Goal: Use online tool/utility: Utilize a website feature to perform a specific function

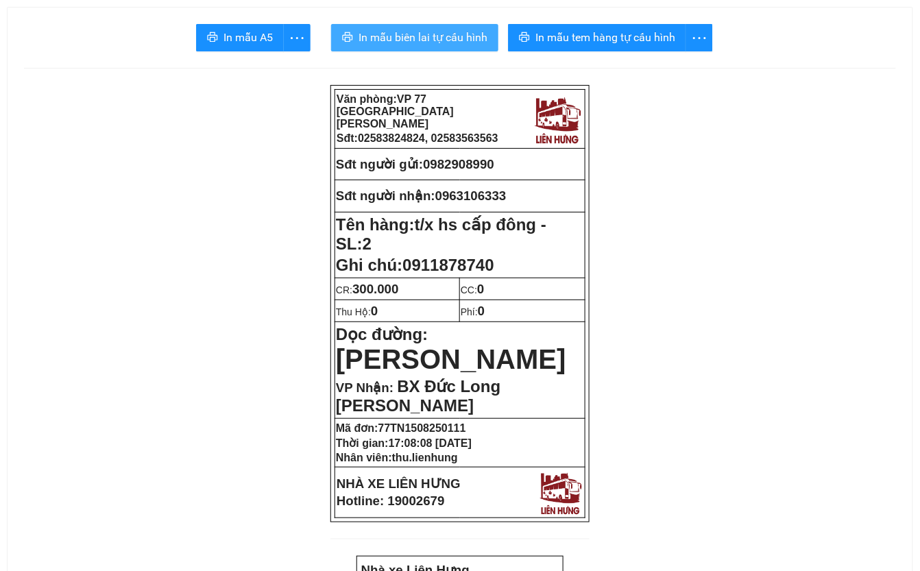
click at [439, 45] on span "In mẫu biên lai tự cấu hình" at bounding box center [422, 37] width 129 height 17
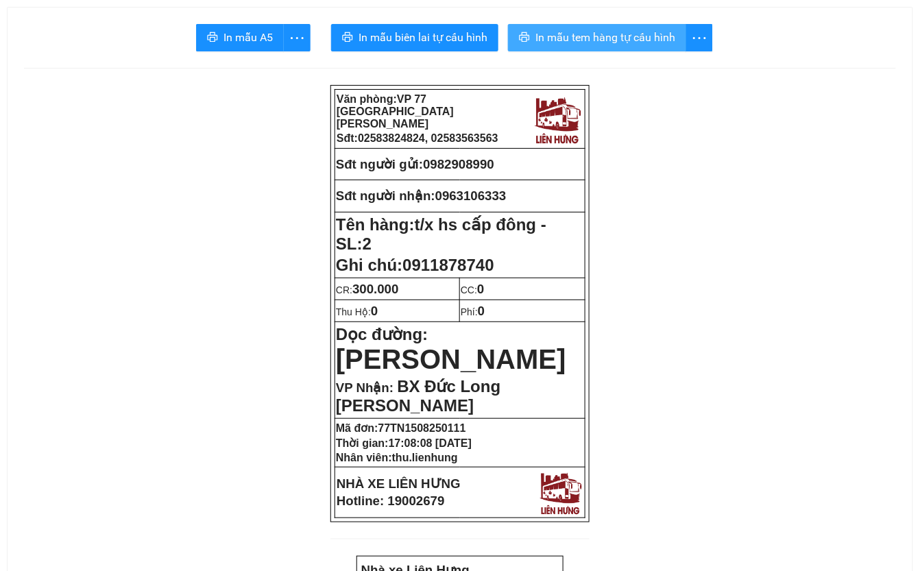
click at [625, 38] on span "In mẫu tem hàng tự cấu hình" at bounding box center [605, 37] width 140 height 17
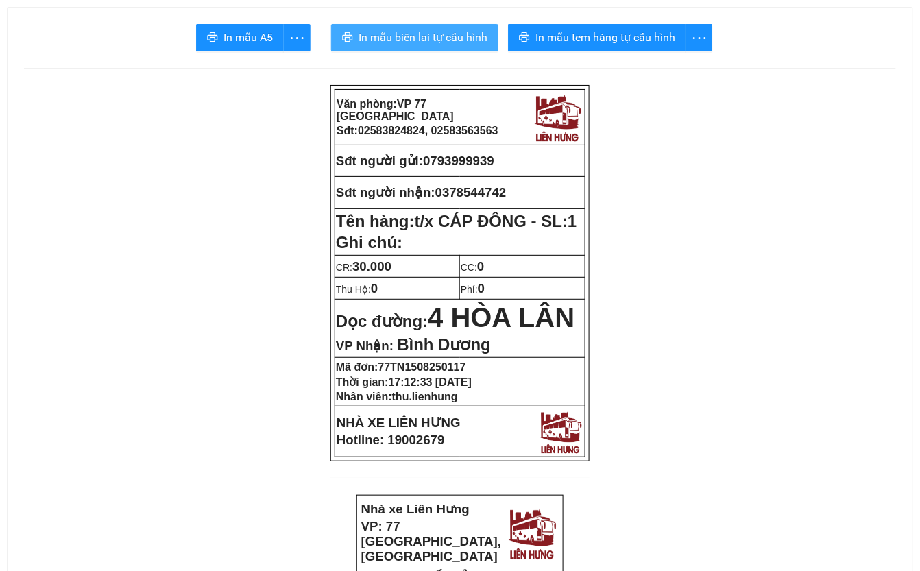
click at [443, 42] on span "In mẫu biên lai tự cấu hình" at bounding box center [422, 37] width 129 height 17
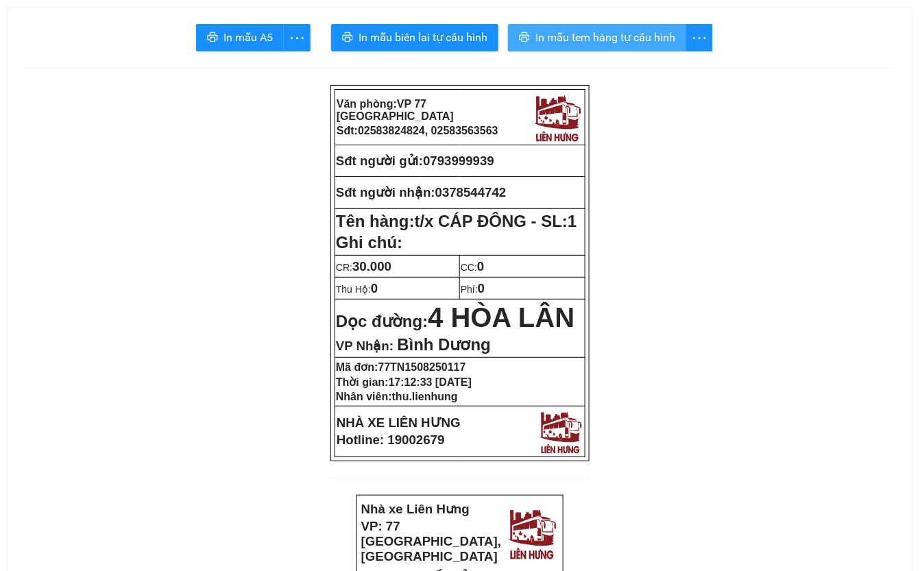
click at [621, 40] on span "In mẫu tem hàng tự cấu hình" at bounding box center [605, 37] width 140 height 17
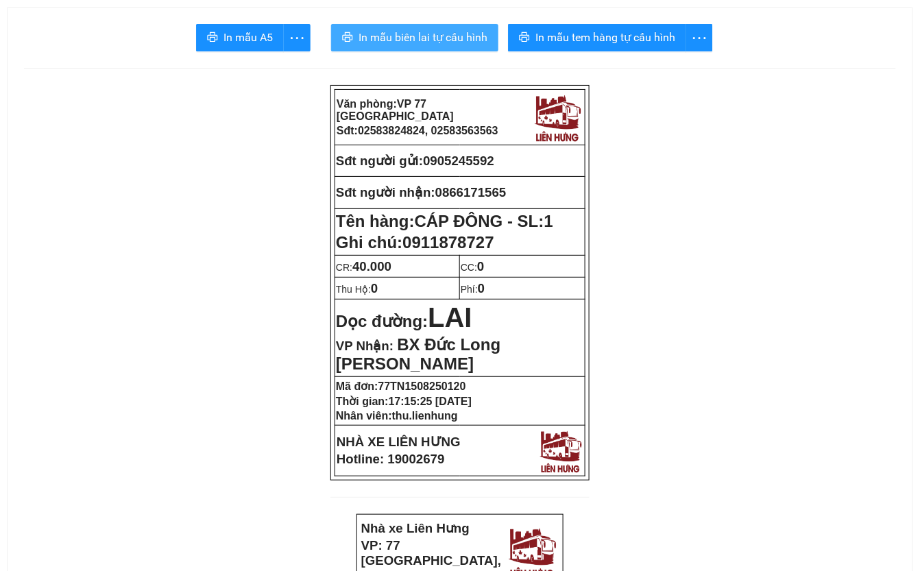
click at [432, 36] on span "In mẫu biên lai tự cấu hình" at bounding box center [422, 37] width 129 height 17
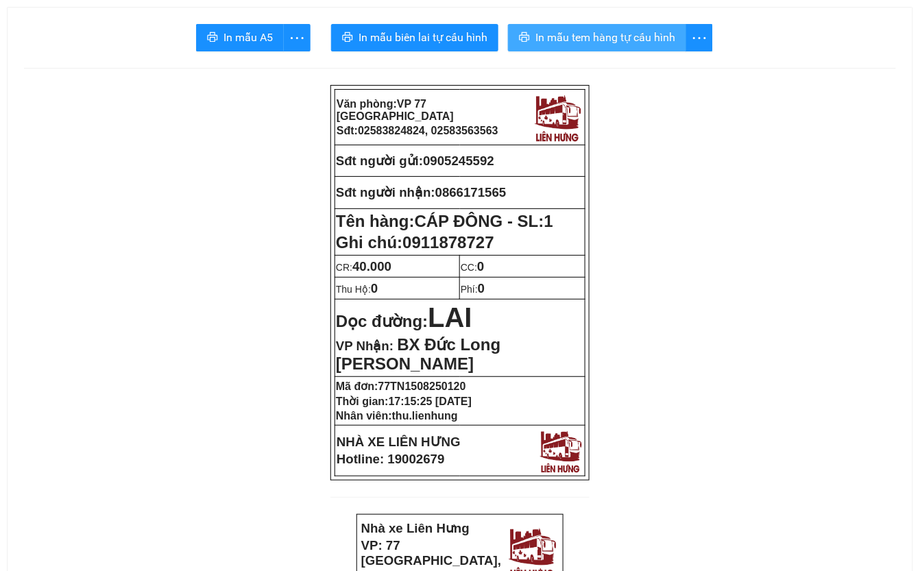
click at [655, 38] on span "In mẫu tem hàng tự cấu hình" at bounding box center [605, 37] width 140 height 17
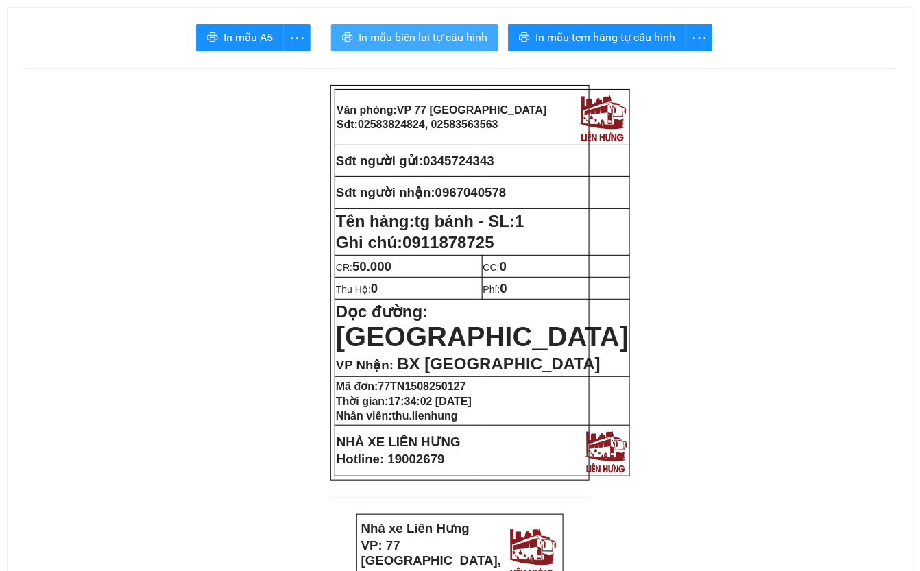
click at [426, 39] on span "In mẫu biên lai tự cấu hình" at bounding box center [422, 37] width 129 height 17
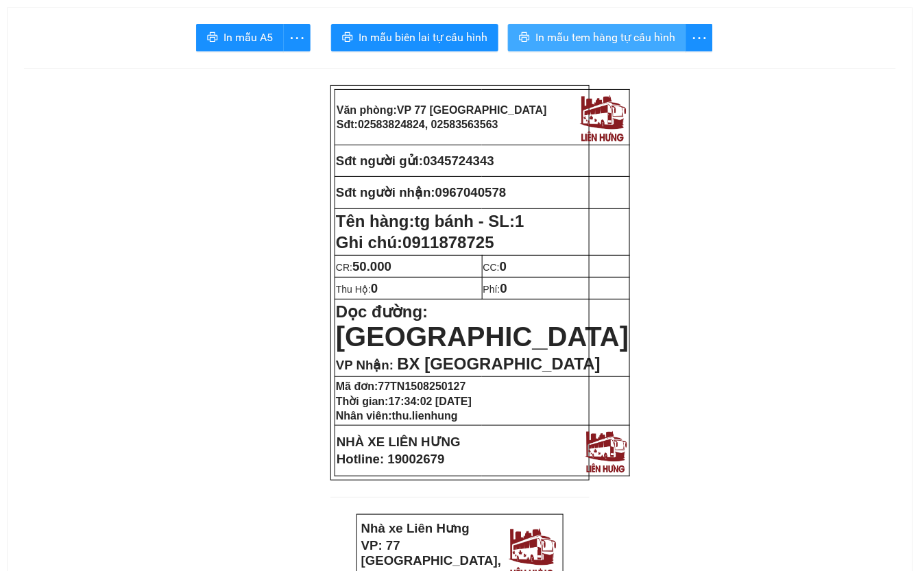
click at [609, 45] on span "In mẫu tem hàng tự cấu hình" at bounding box center [605, 37] width 140 height 17
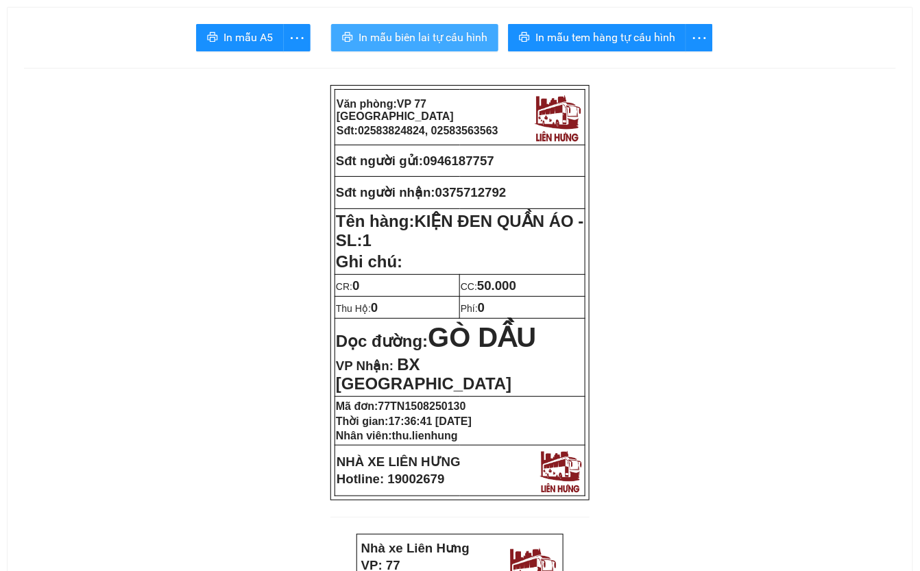
click at [434, 41] on span "In mẫu biên lai tự cấu hình" at bounding box center [422, 37] width 129 height 17
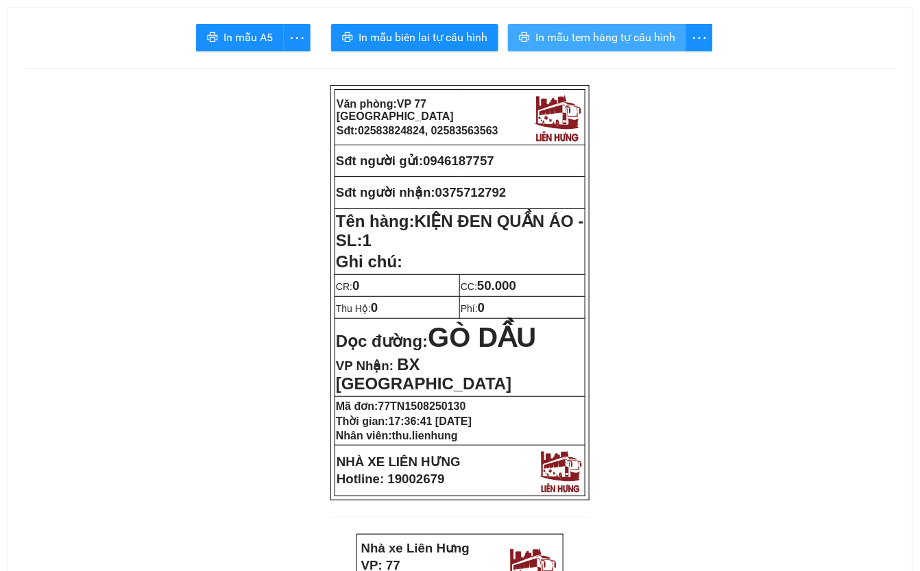
click at [622, 48] on button "In mẫu tem hàng tự cấu hình" at bounding box center [597, 37] width 178 height 27
drag, startPoint x: 431, startPoint y: 160, endPoint x: 498, endPoint y: 160, distance: 66.5
click at [494, 160] on span "0946187757" at bounding box center [458, 161] width 71 height 14
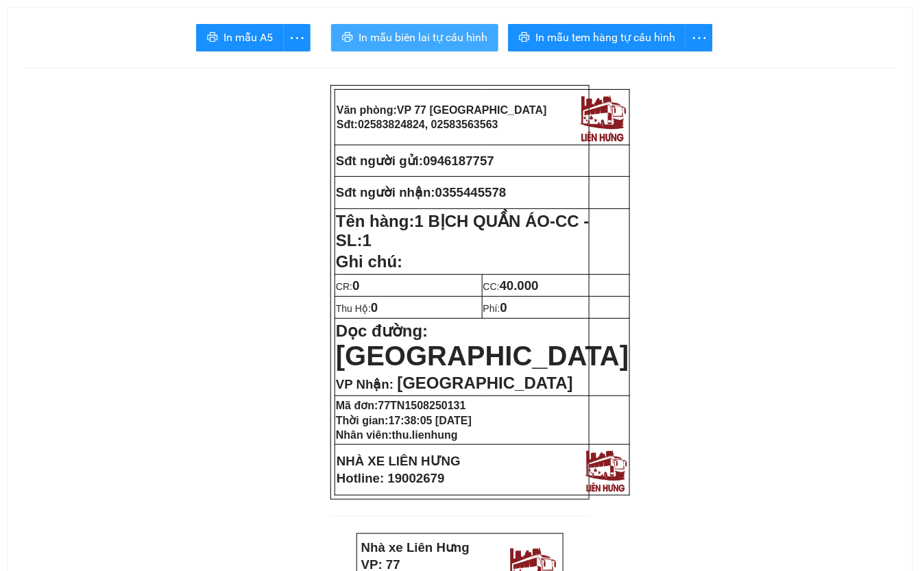
click at [440, 34] on span "In mẫu biên lai tự cấu hình" at bounding box center [422, 37] width 129 height 17
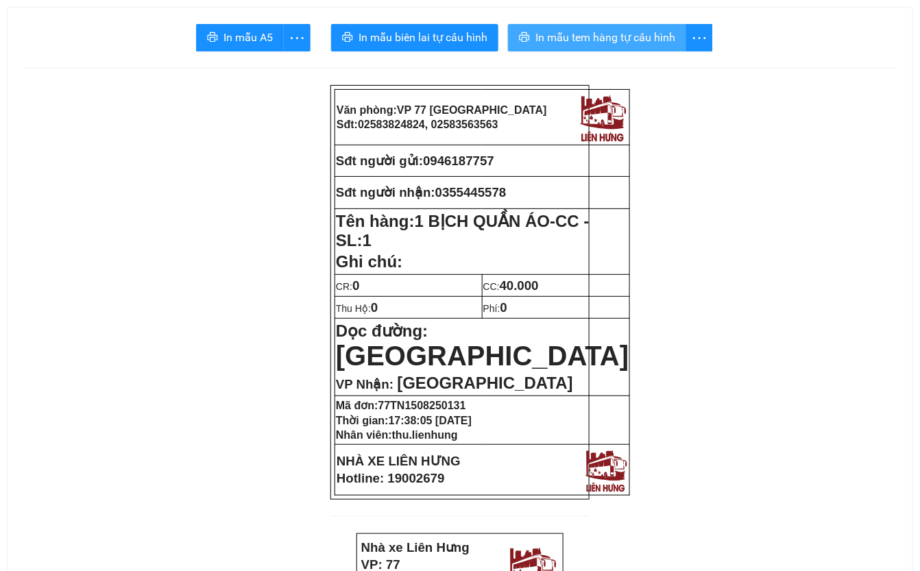
click at [640, 34] on span "In mẫu tem hàng tự cấu hình" at bounding box center [605, 37] width 140 height 17
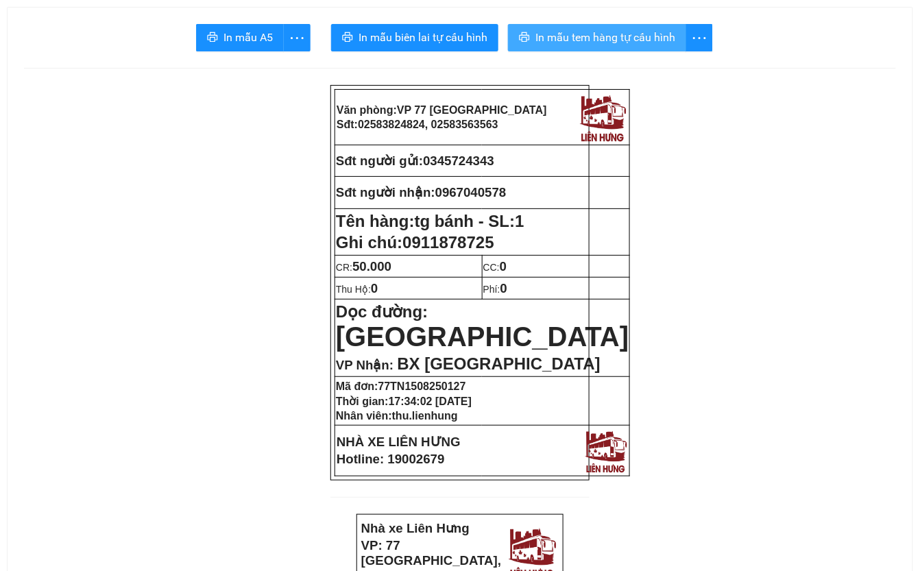
click at [589, 34] on span "In mẫu tem hàng tự cấu hình" at bounding box center [605, 37] width 140 height 17
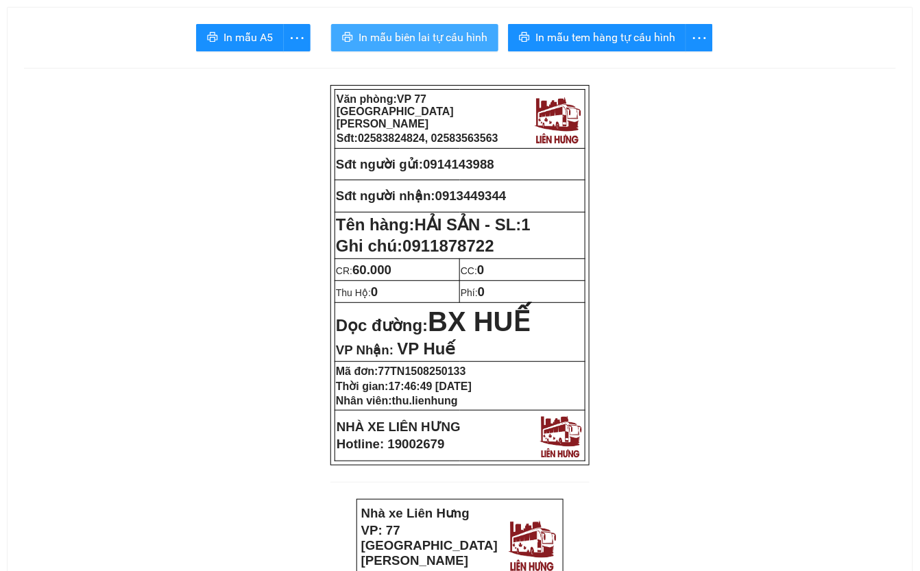
click at [440, 40] on span "In mẫu biên lai tự cấu hình" at bounding box center [422, 37] width 129 height 17
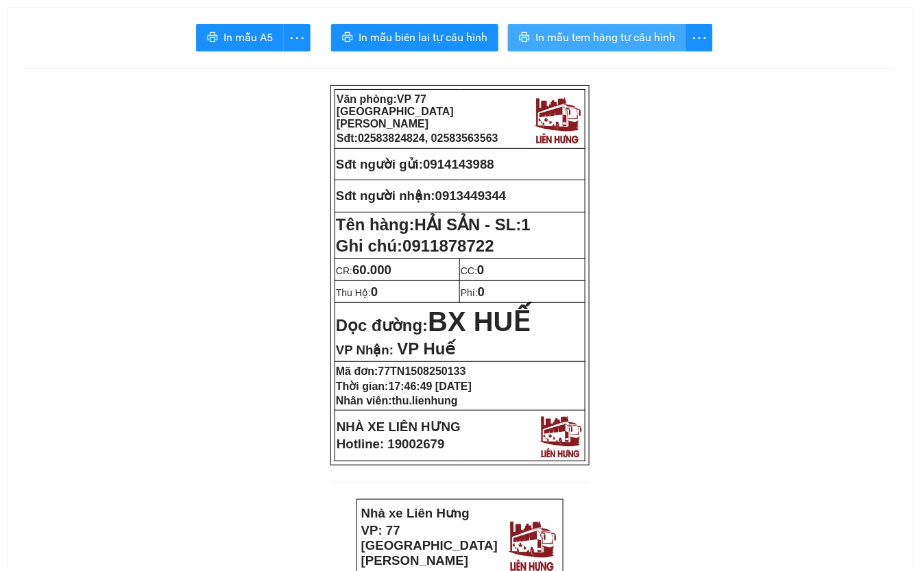
click at [599, 42] on span "In mẫu tem hàng tự cấu hình" at bounding box center [605, 37] width 140 height 17
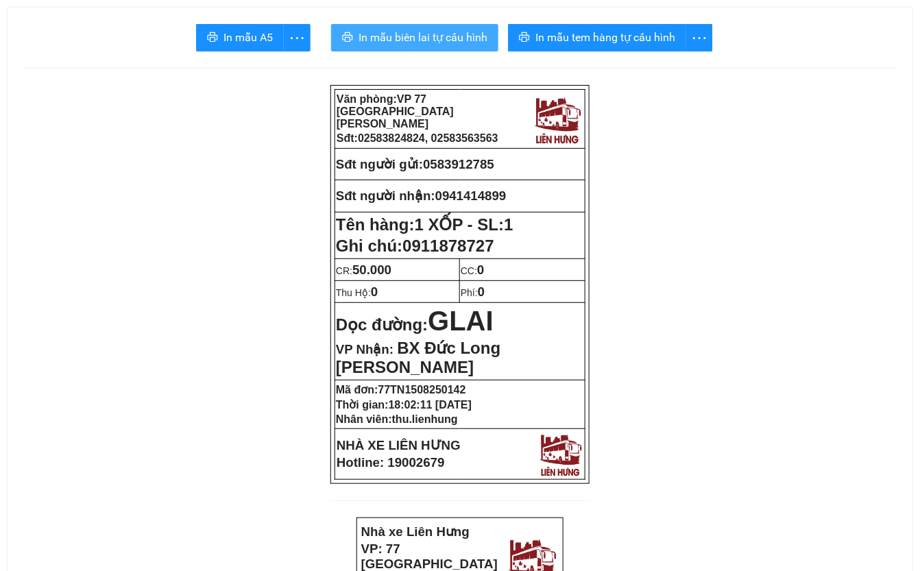
click at [439, 37] on span "In mẫu biên lai tự cấu hình" at bounding box center [422, 37] width 129 height 17
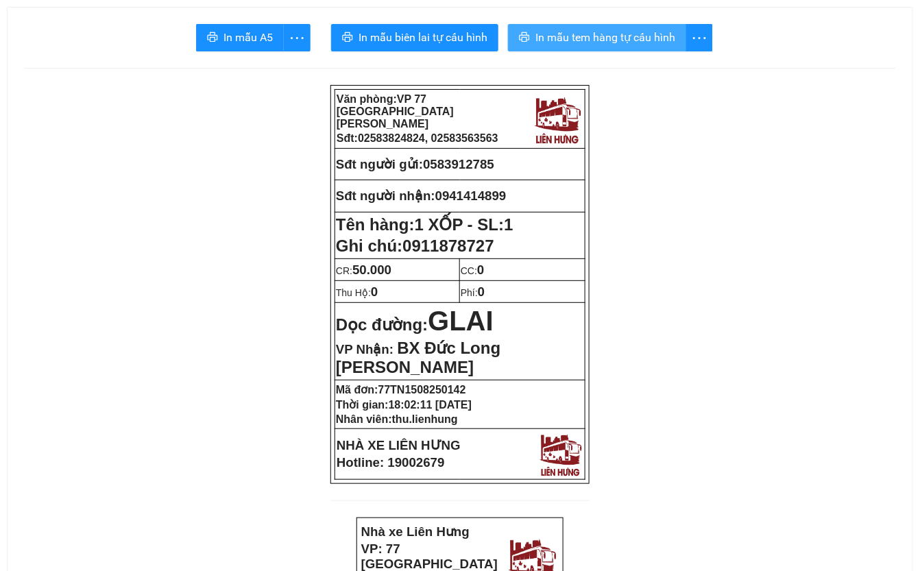
click at [615, 40] on span "In mẫu tem hàng tự cấu hình" at bounding box center [605, 37] width 140 height 17
